Goal: Entertainment & Leisure: Browse casually

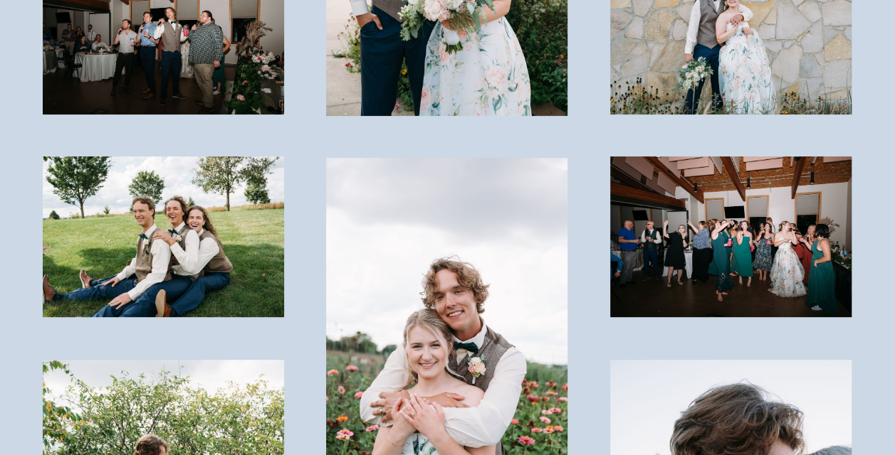
scroll to position [2862, 0]
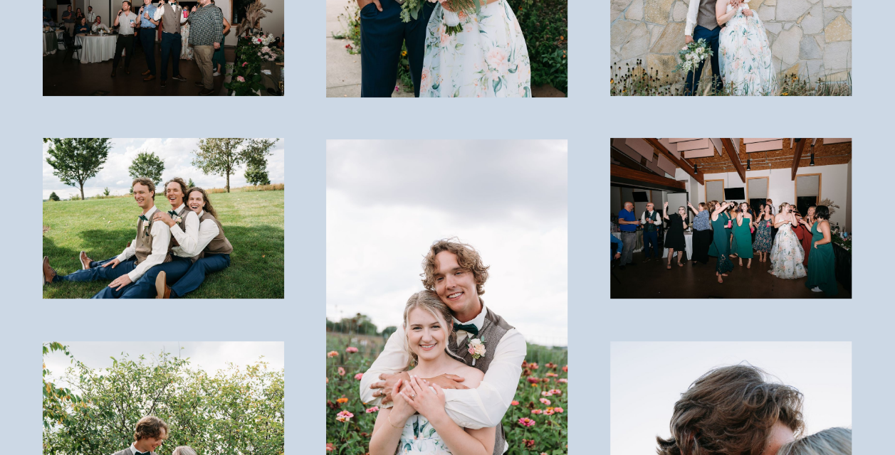
click at [175, 167] on img at bounding box center [163, 218] width 241 height 160
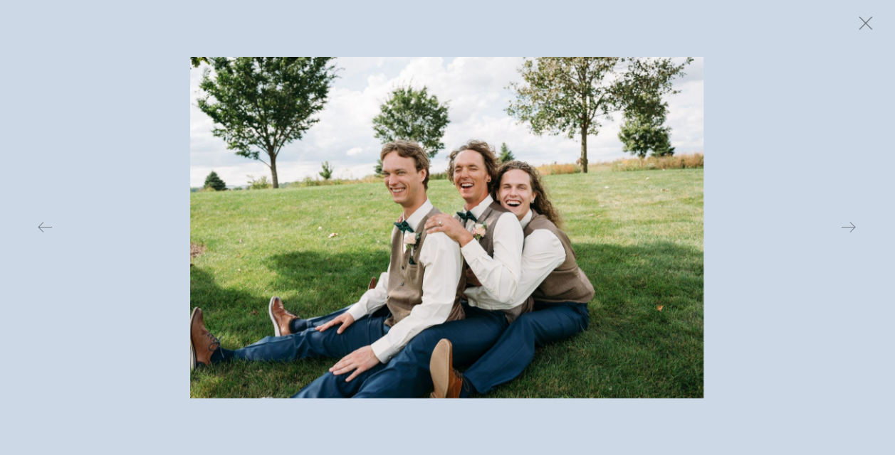
click at [870, 18] on button at bounding box center [864, 22] width 31 height 31
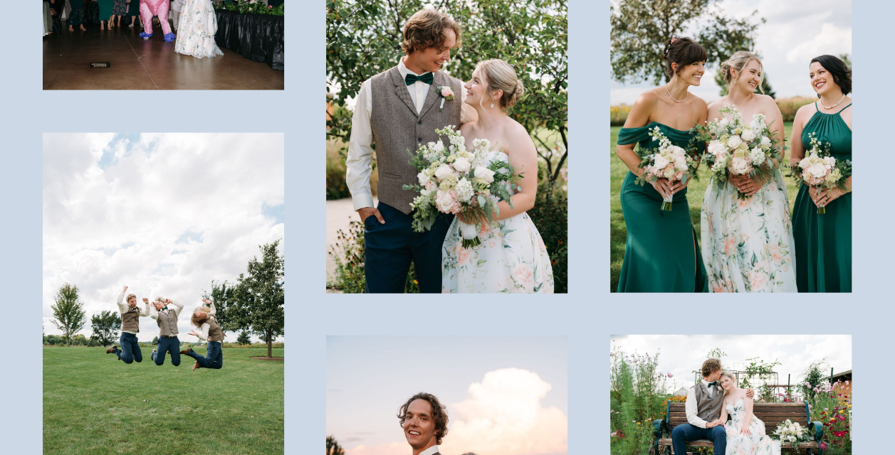
scroll to position [4083, 0]
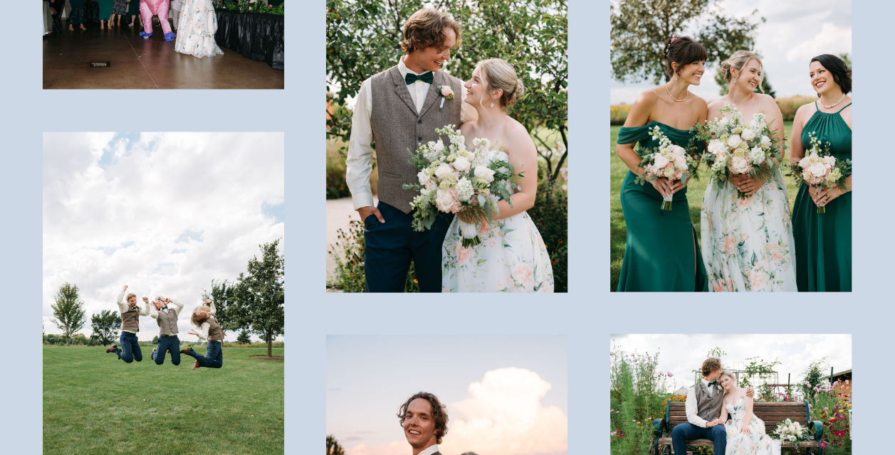
click at [211, 284] on img at bounding box center [163, 313] width 241 height 363
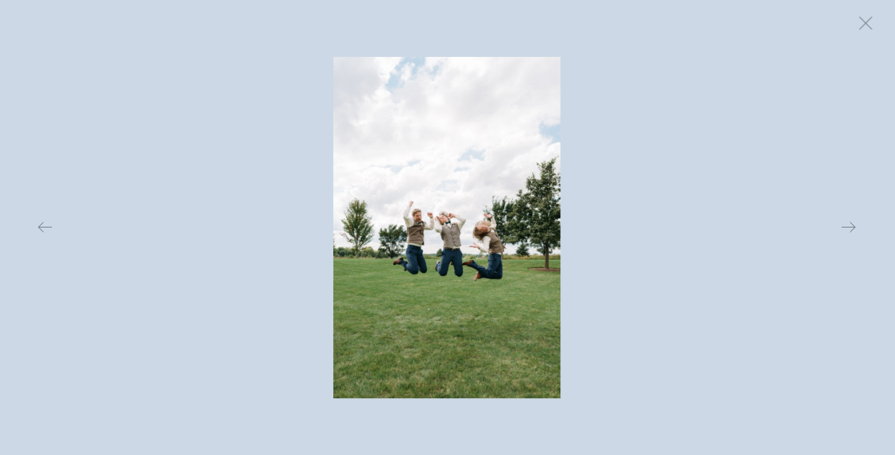
click at [485, 235] on img at bounding box center [446, 228] width 227 height 342
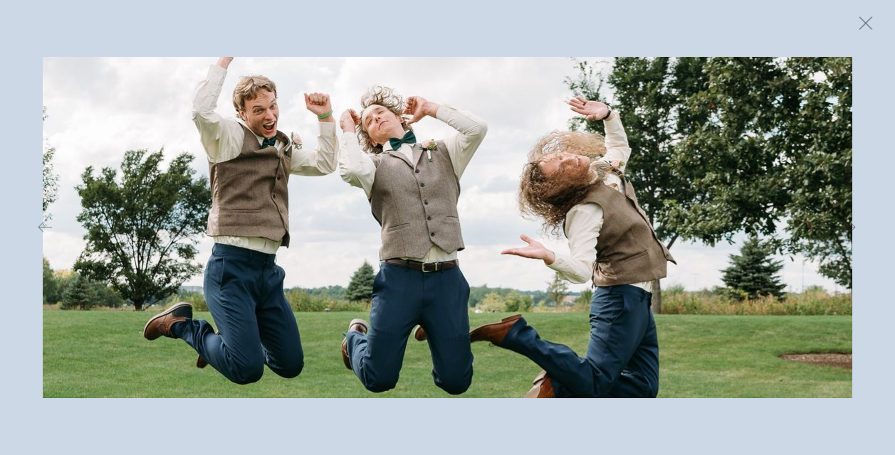
click at [868, 24] on button at bounding box center [864, 22] width 31 height 31
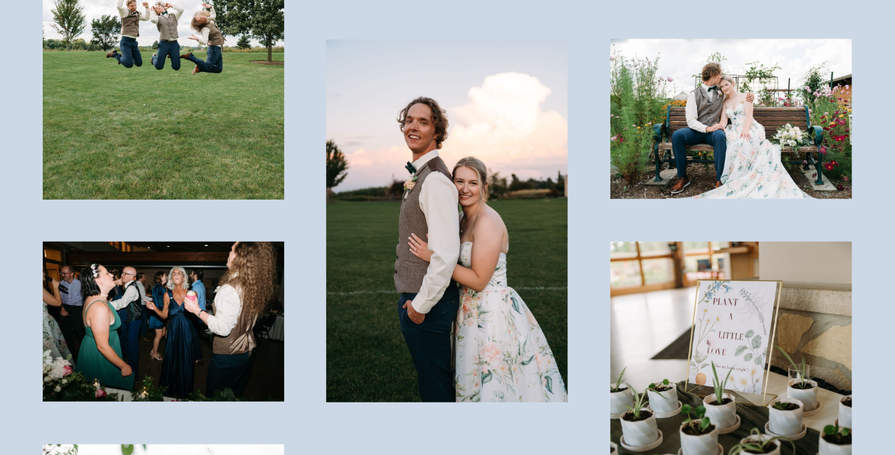
scroll to position [4379, 0]
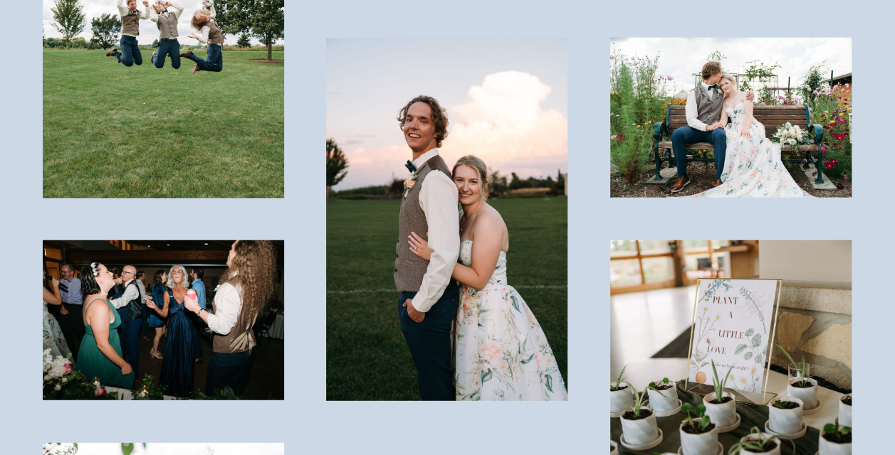
click at [235, 241] on img at bounding box center [163, 321] width 241 height 160
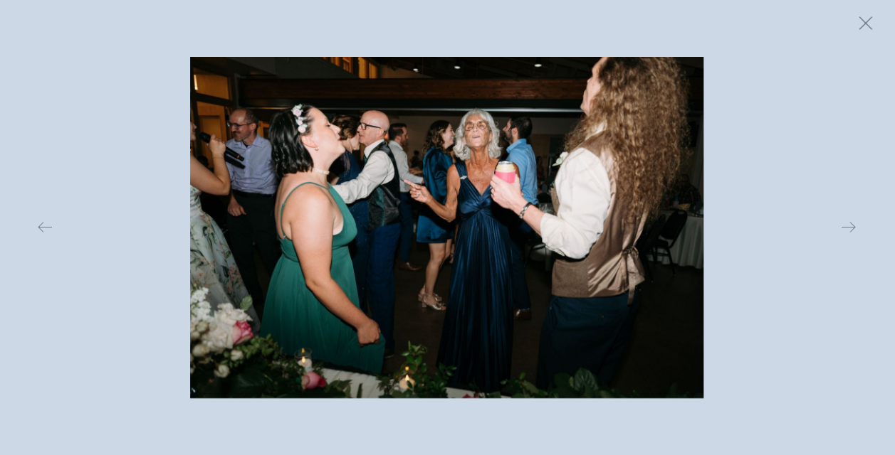
click at [868, 19] on button at bounding box center [864, 22] width 31 height 31
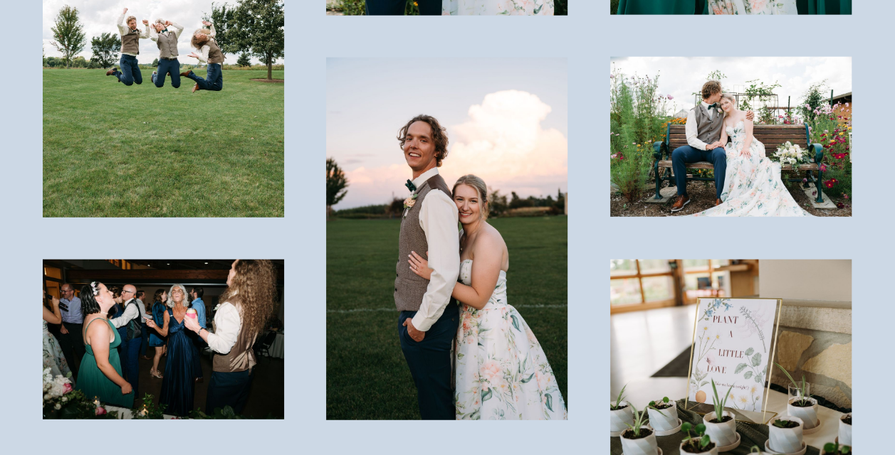
scroll to position [4361, 0]
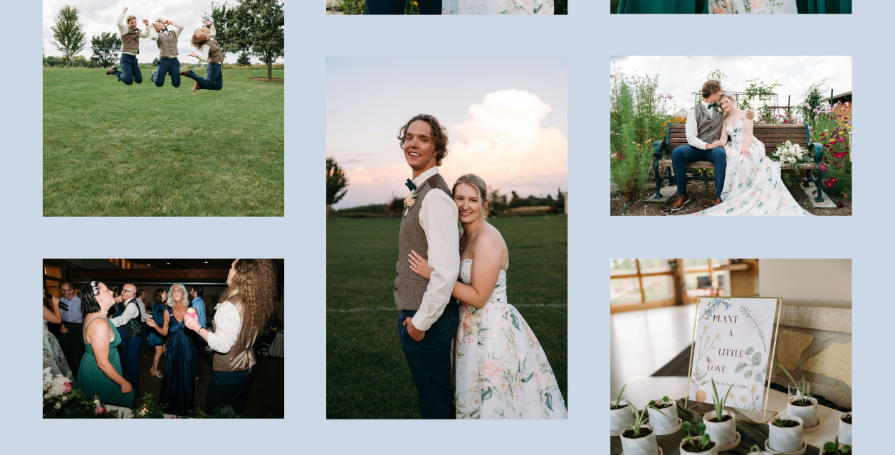
click at [142, 269] on img at bounding box center [163, 339] width 241 height 160
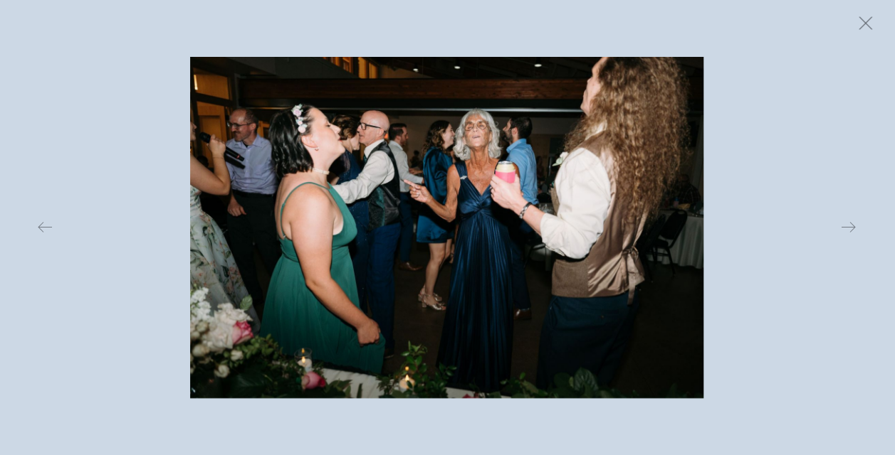
click at [860, 23] on button at bounding box center [864, 22] width 31 height 31
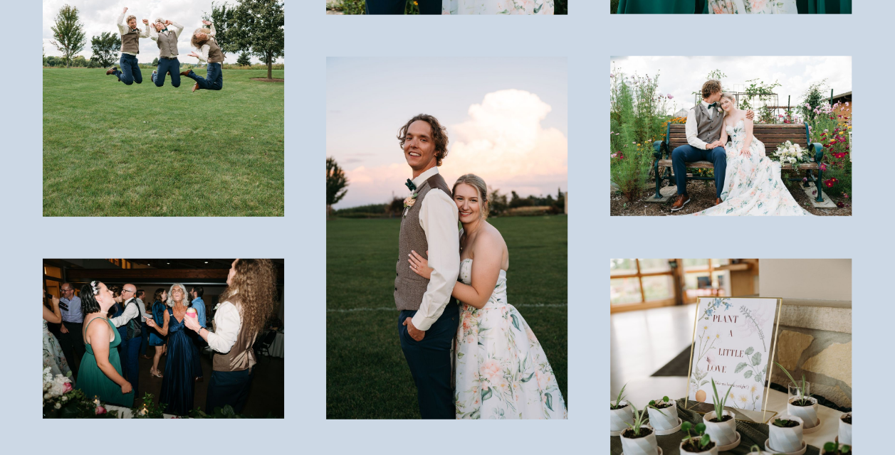
click at [161, 259] on img at bounding box center [163, 339] width 241 height 160
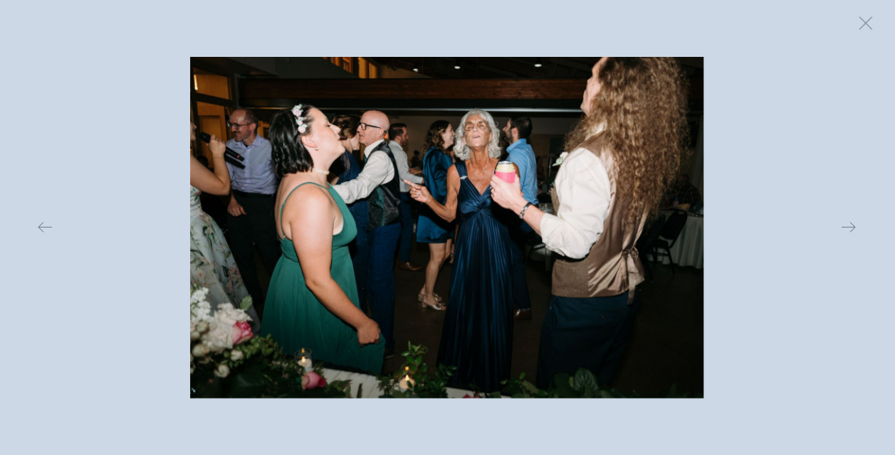
click at [865, 83] on div at bounding box center [447, 227] width 895 height 455
click at [865, 14] on button at bounding box center [864, 22] width 31 height 31
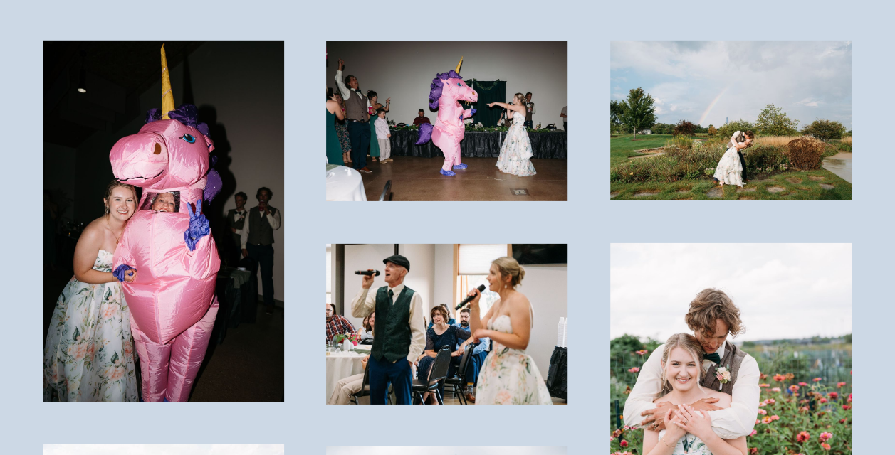
scroll to position [2148, 0]
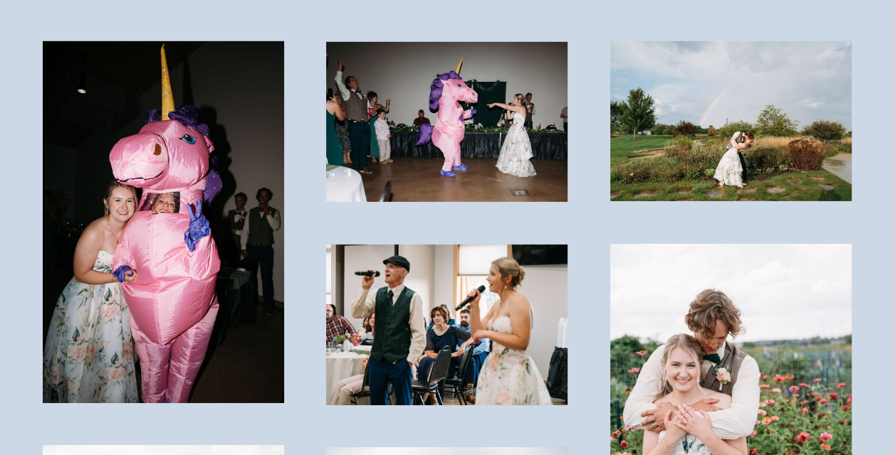
click at [451, 293] on img at bounding box center [446, 325] width 241 height 160
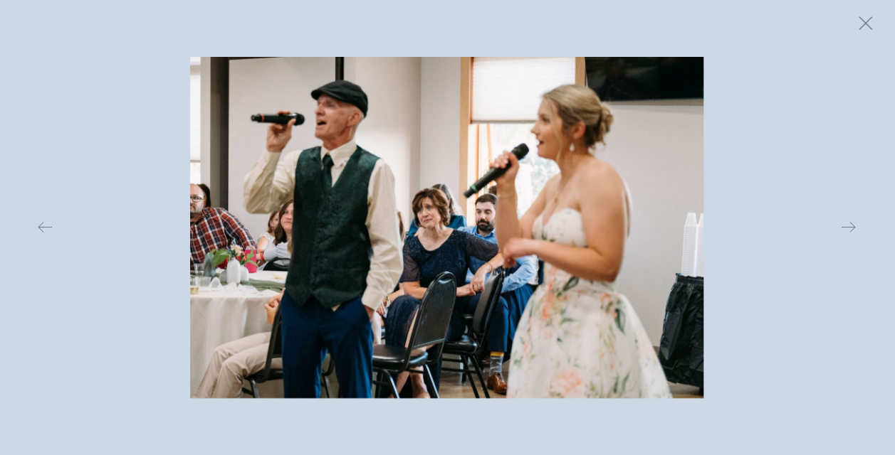
click at [868, 17] on button at bounding box center [864, 22] width 31 height 31
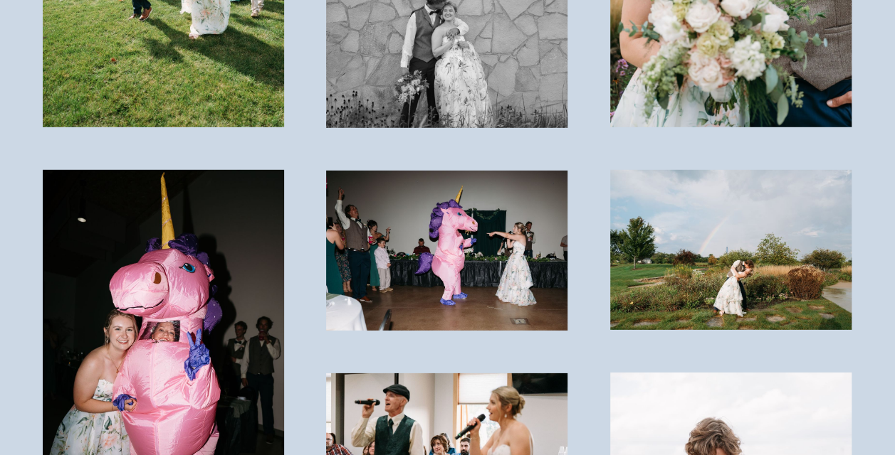
scroll to position [2019, 0]
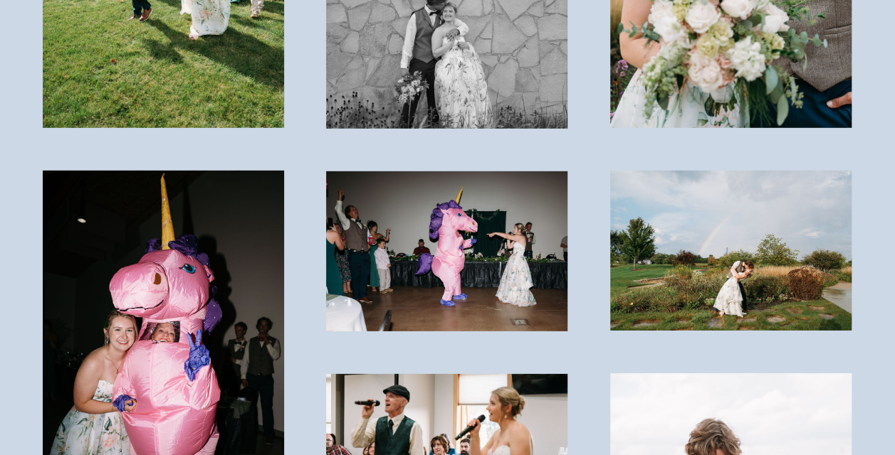
click at [710, 194] on img at bounding box center [730, 251] width 241 height 160
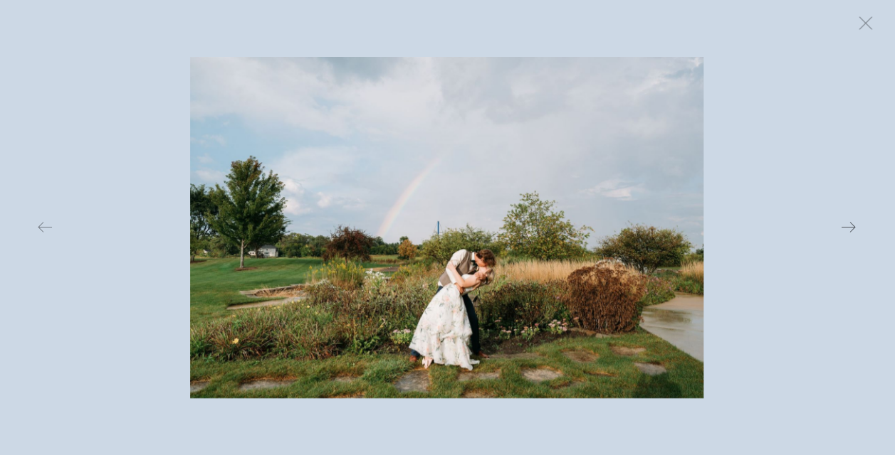
click at [789, 100] on button at bounding box center [712, 228] width 291 height 342
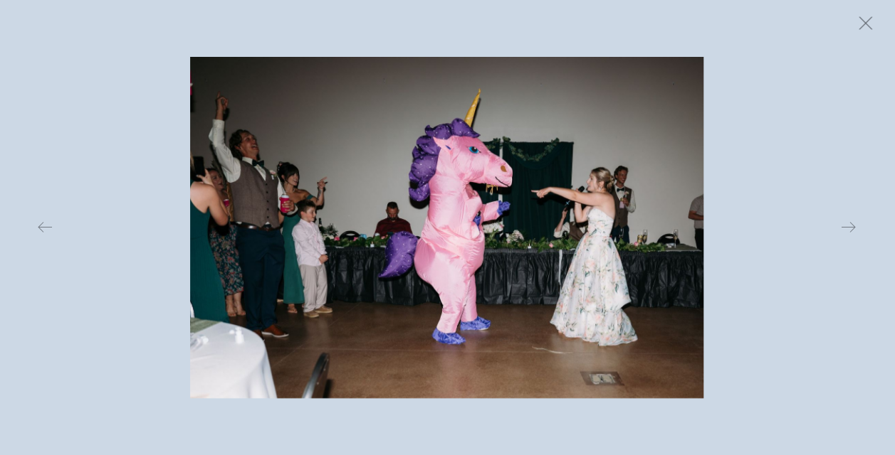
click at [866, 17] on button at bounding box center [864, 22] width 31 height 31
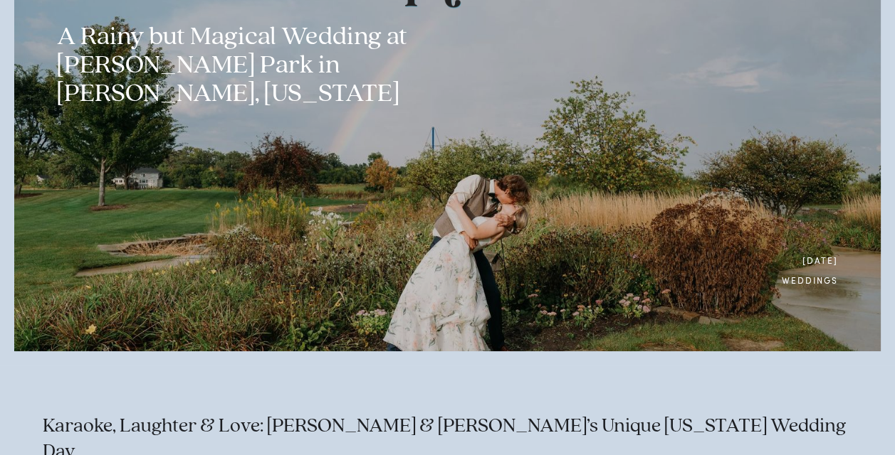
scroll to position [0, 0]
